Goal: Task Accomplishment & Management: Complete application form

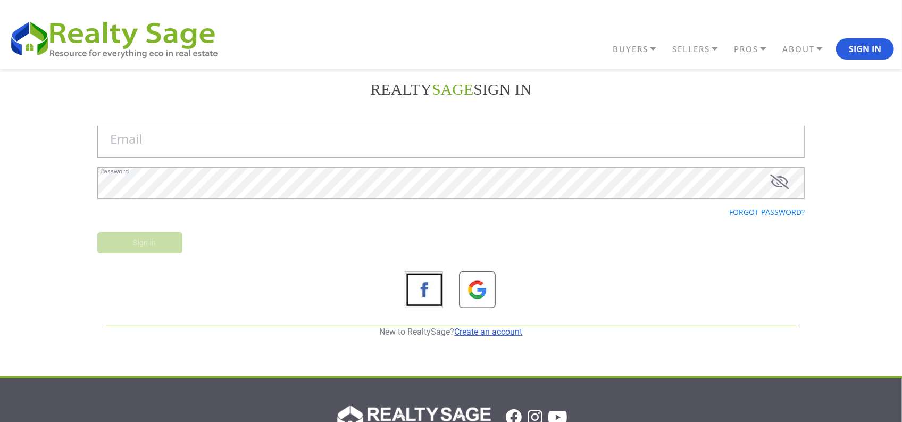
click at [511, 334] on link "Create an account" at bounding box center [489, 332] width 68 height 10
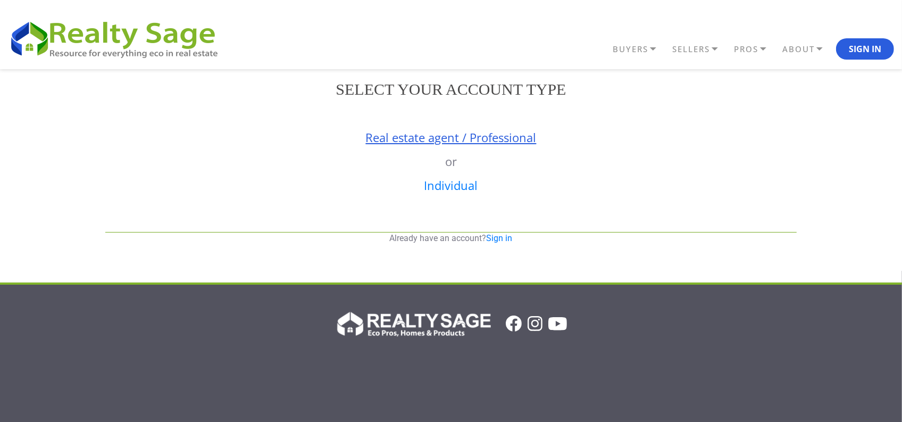
click at [420, 136] on link "Real estate agent / Professional" at bounding box center [451, 137] width 171 height 16
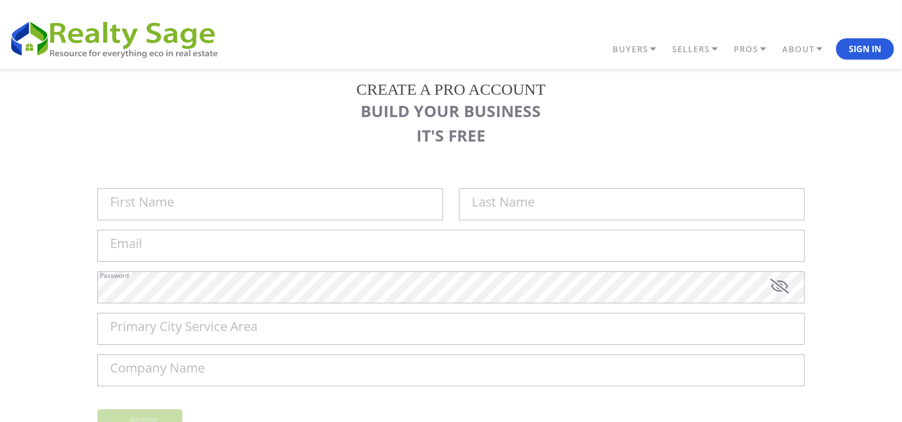
scroll to position [133, 0]
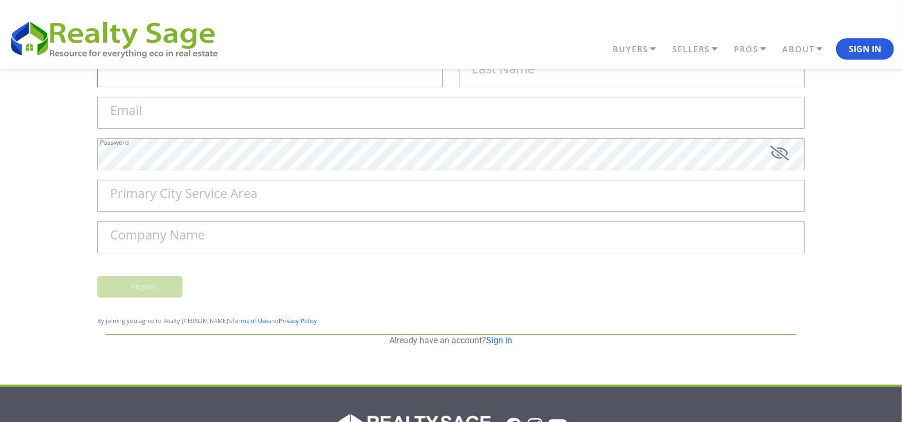
type input "Sell My House Fast [US_STATE][GEOGRAPHIC_DATA] | As"
type input "Is Cash Home Buyers Grandview"
type input "[EMAIL_ADDRESS][DOMAIN_NAME]"
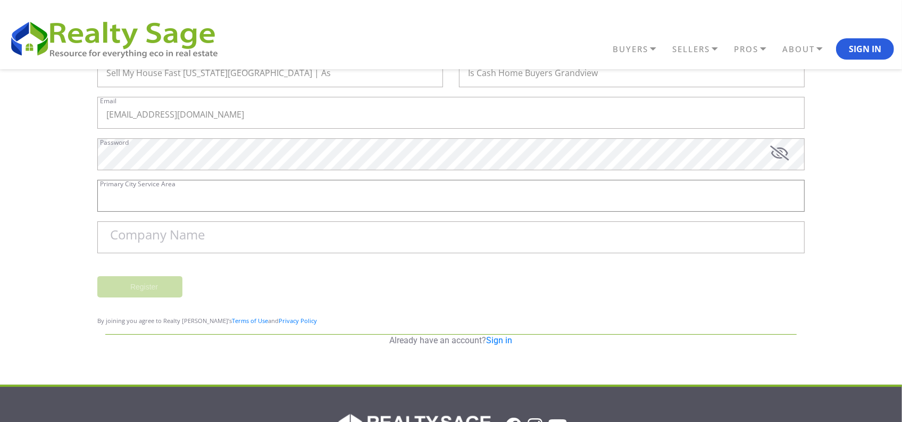
type input "Grandview"
type input "Sell My House Fast [US_STATE][GEOGRAPHIC_DATA] | As Is Cash Home Buyers [GEOGRA…"
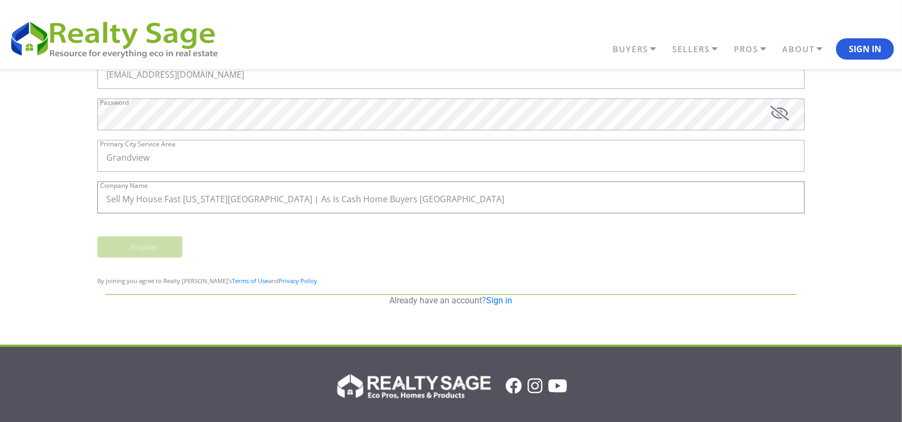
scroll to position [168, 0]
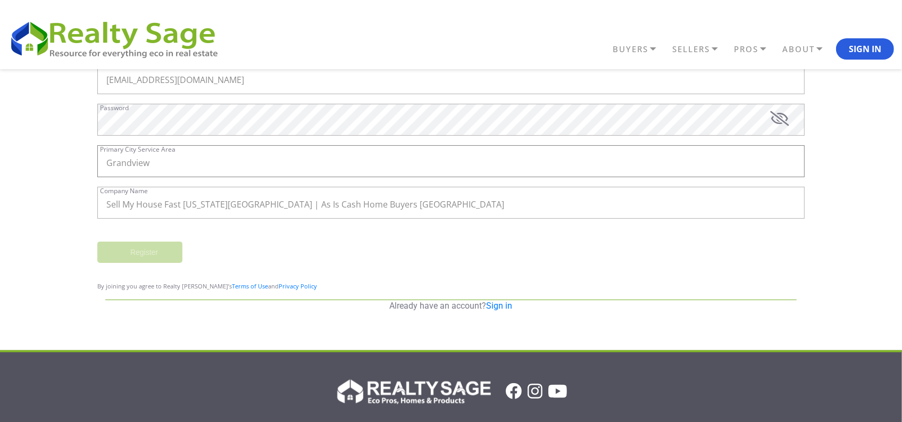
click at [173, 162] on input "Grandview" at bounding box center [451, 161] width 708 height 32
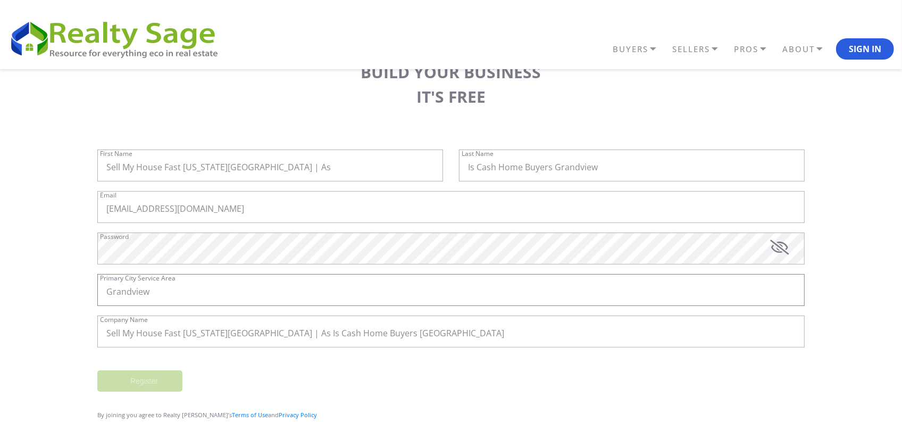
scroll to position [35, 0]
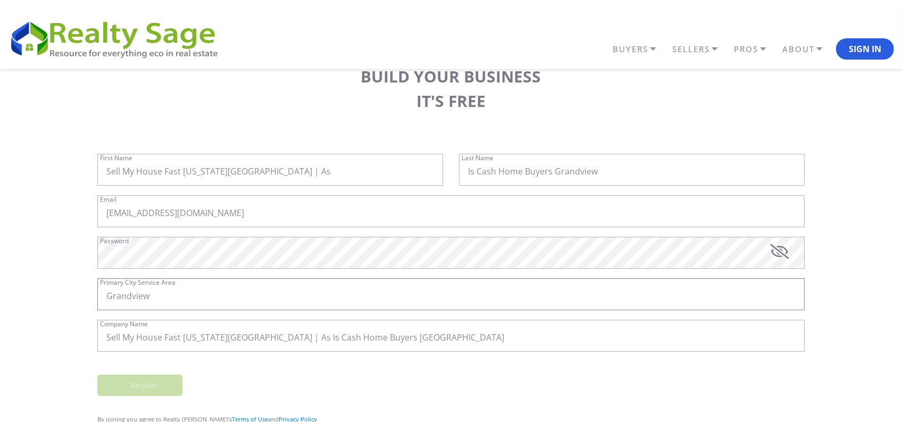
click at [181, 297] on input "Grandview" at bounding box center [451, 294] width 708 height 32
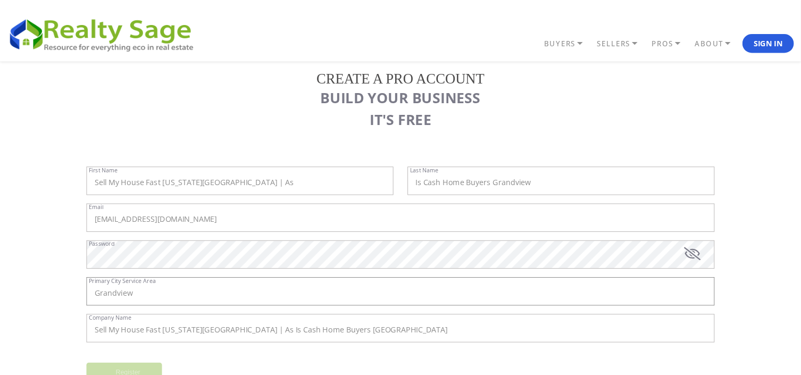
scroll to position [0, 0]
paste input ", [GEOGRAPHIC_DATA]"
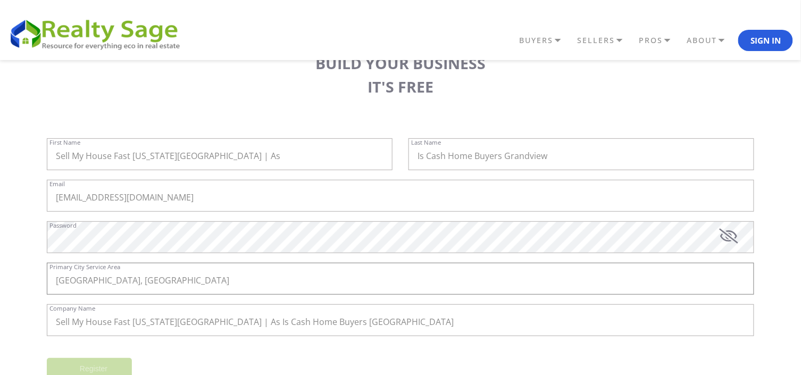
scroll to position [59, 0]
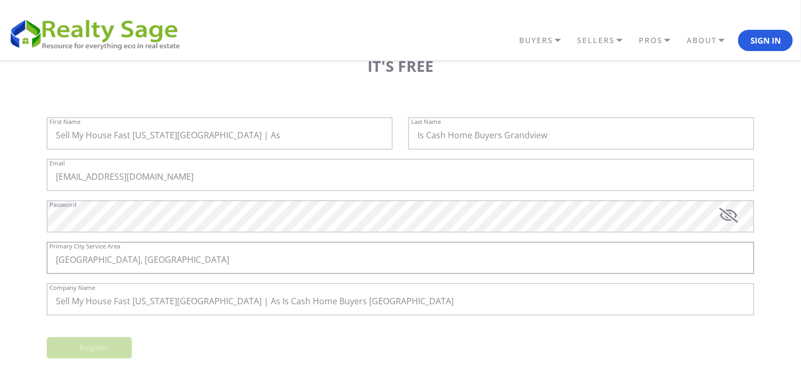
type input "[GEOGRAPHIC_DATA], [GEOGRAPHIC_DATA]"
click at [355, 301] on input "Sell My House Fast [US_STATE][GEOGRAPHIC_DATA] | As Is Cash Home Buyers [GEOGRA…" at bounding box center [401, 300] width 708 height 32
click at [336, 328] on div "Sell My House Fast [US_STATE][GEOGRAPHIC_DATA] | As Is Cash Home Buyers Grandvi…" at bounding box center [401, 311] width 724 height 54
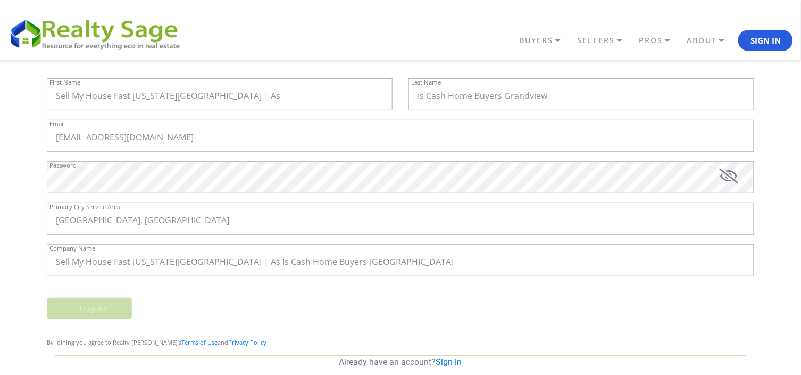
scroll to position [107, 0]
